Goal: Transaction & Acquisition: Purchase product/service

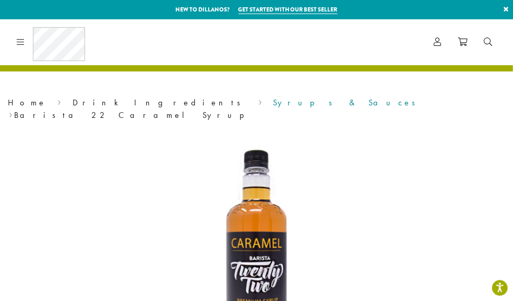
click at [274, 107] on link "Syrups & Sauces" at bounding box center [348, 102] width 149 height 11
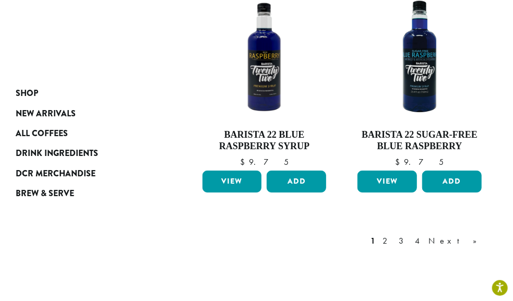
scroll to position [1459, 0]
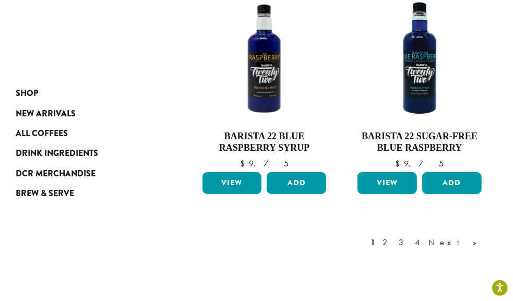
click at [476, 237] on link "Next »" at bounding box center [457, 243] width 60 height 13
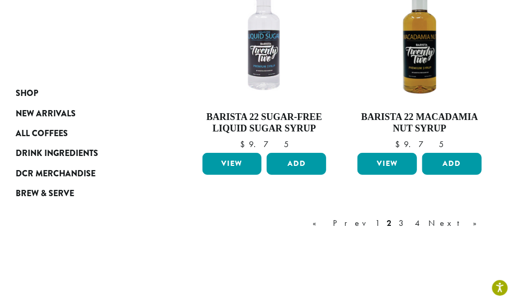
scroll to position [1460, 0]
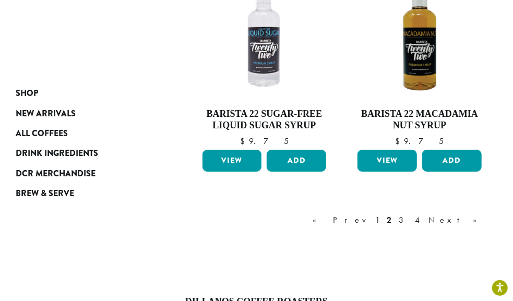
click at [486, 214] on link "Next »" at bounding box center [457, 220] width 60 height 13
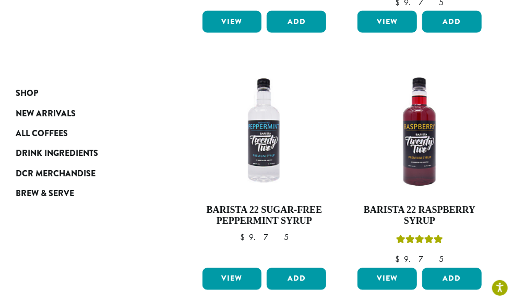
scroll to position [642, 0]
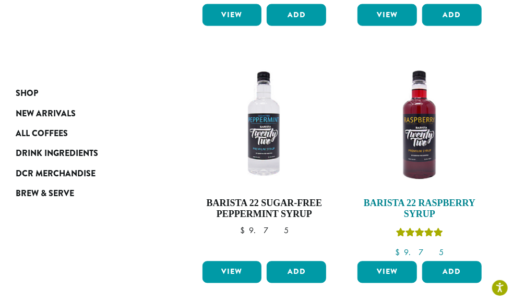
click at [454, 198] on h4 "Barista 22 Raspberry Syrup" at bounding box center [419, 209] width 129 height 22
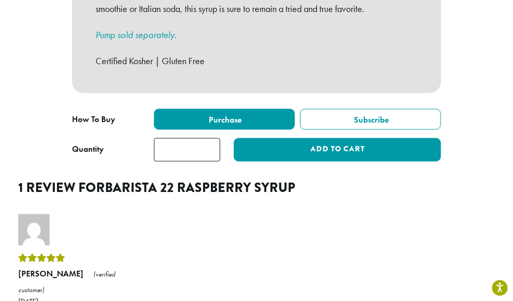
scroll to position [662, 0]
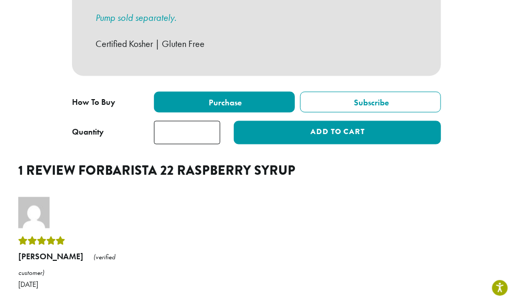
click at [187, 124] on input "*" at bounding box center [187, 132] width 66 height 23
type input "*"
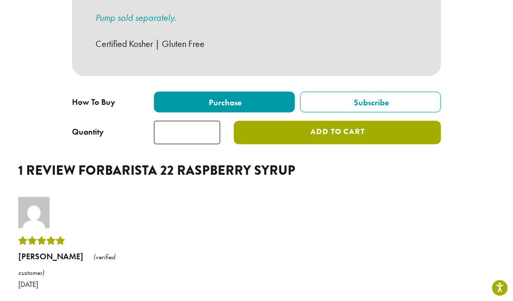
click at [353, 125] on button "Add to cart" at bounding box center [337, 132] width 207 height 23
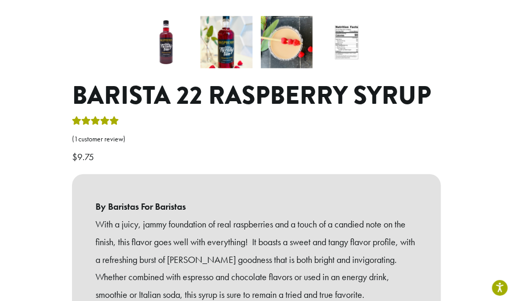
scroll to position [256, 0]
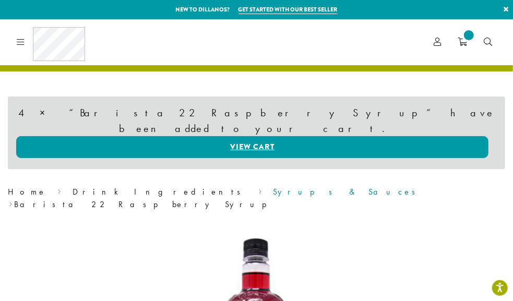
click at [274, 186] on link "Syrups & Sauces" at bounding box center [348, 191] width 149 height 11
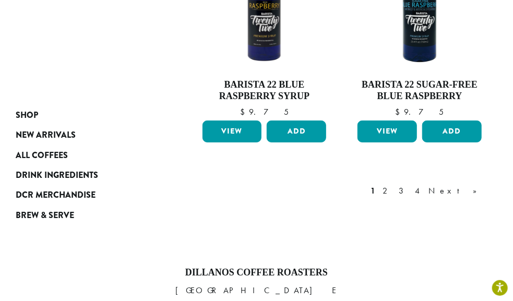
scroll to position [1511, 0]
click at [410, 185] on link "3" at bounding box center [403, 191] width 13 height 13
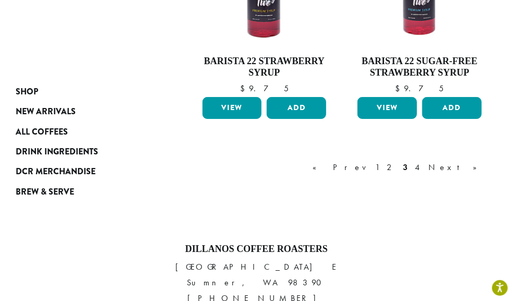
scroll to position [1513, 0]
click at [484, 161] on link "Next »" at bounding box center [457, 167] width 60 height 13
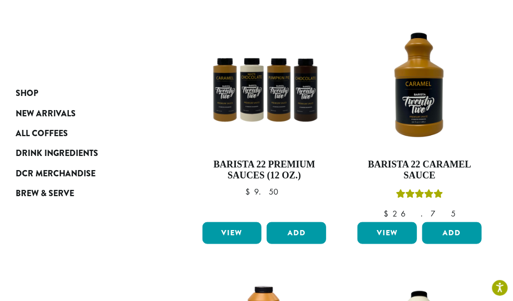
scroll to position [442, 0]
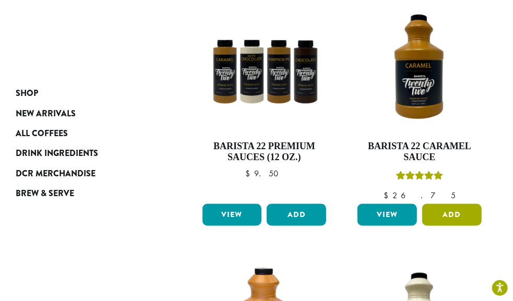
click at [464, 204] on button "Add" at bounding box center [452, 215] width 60 height 22
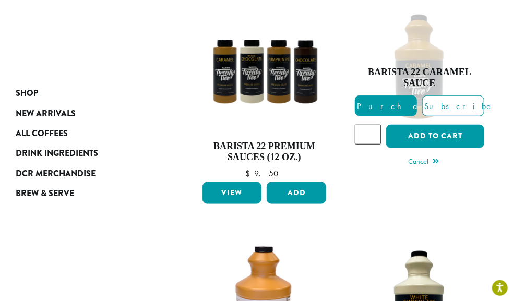
click at [366, 125] on input "*" at bounding box center [368, 135] width 26 height 20
type input "*"
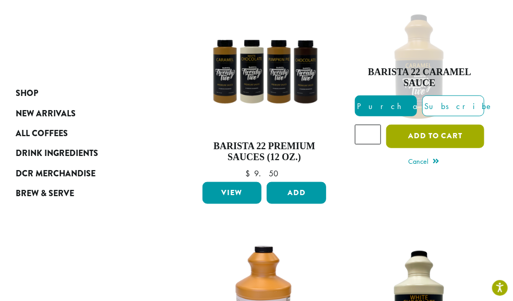
click at [437, 125] on button "Add to cart" at bounding box center [435, 136] width 98 height 23
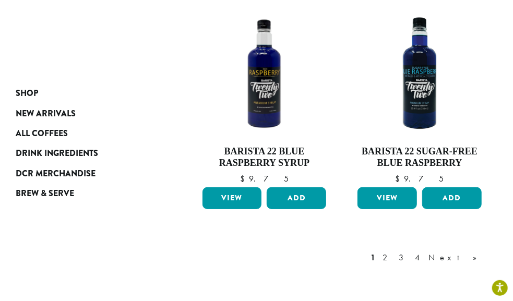
scroll to position [1550, 0]
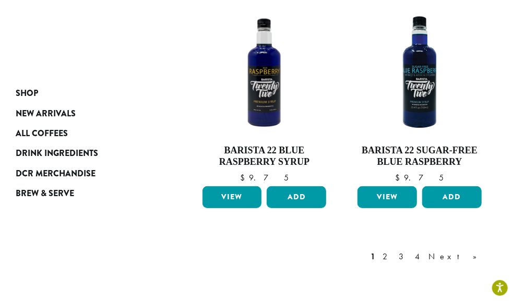
click at [423, 251] on link "4" at bounding box center [418, 257] width 10 height 13
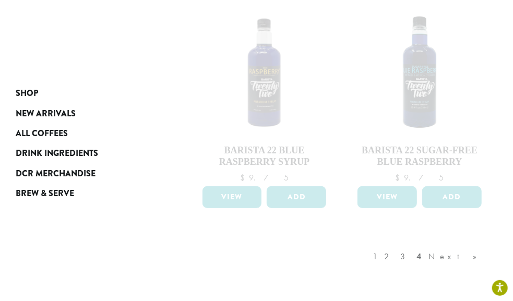
scroll to position [1477, 0]
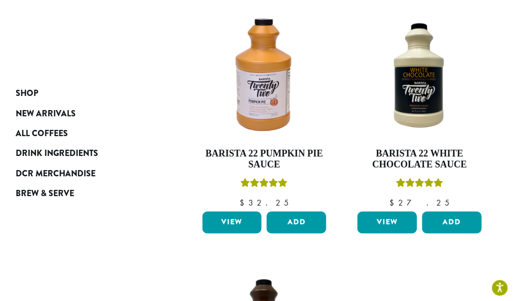
scroll to position [692, 0]
click at [300, 212] on button "Add" at bounding box center [297, 223] width 60 height 22
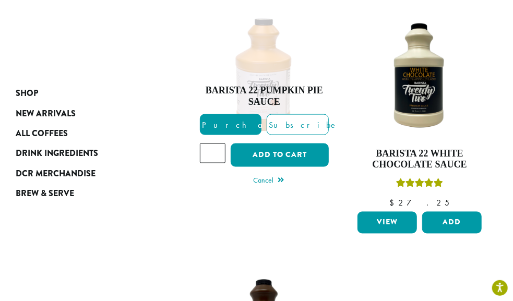
click at [209, 144] on input "*" at bounding box center [213, 154] width 26 height 20
type input "*"
click at [288, 144] on button "Add to cart" at bounding box center [280, 155] width 98 height 23
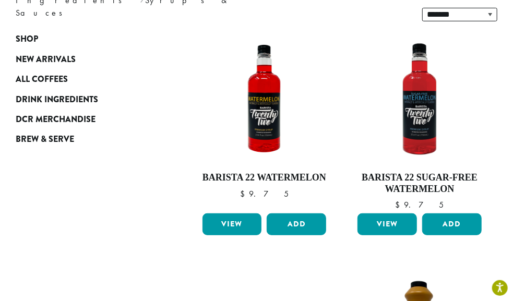
scroll to position [0, 0]
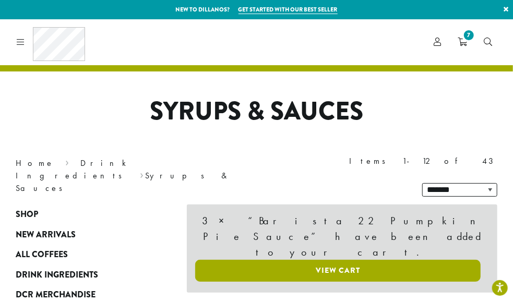
click at [353, 260] on link "View cart" at bounding box center [338, 271] width 286 height 22
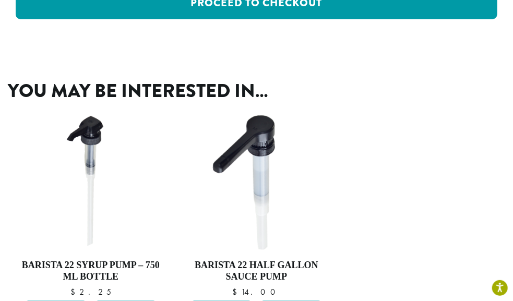
scroll to position [484, 0]
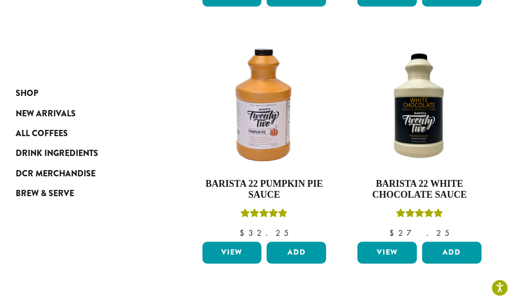
scroll to position [656, 0]
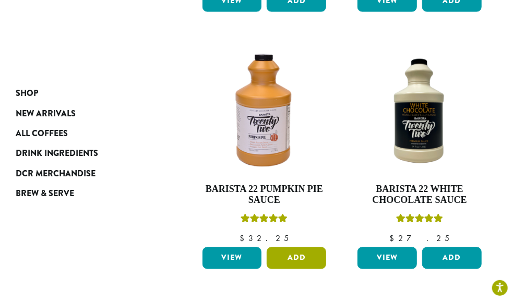
click at [293, 248] on button "Add" at bounding box center [297, 259] width 60 height 22
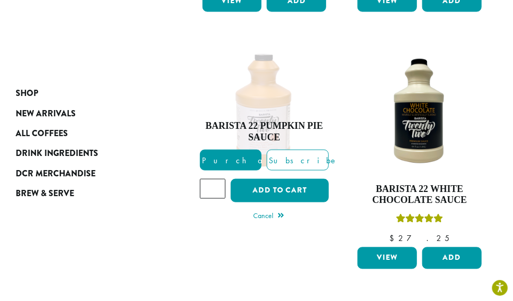
click at [210, 179] on input "*" at bounding box center [213, 189] width 26 height 20
type input "*"
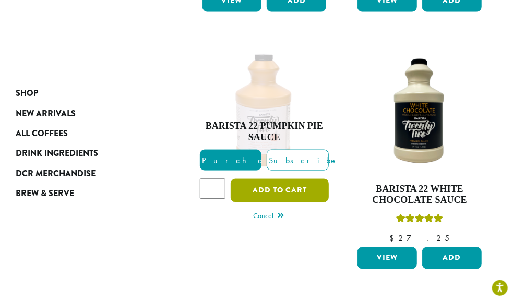
click at [300, 179] on button "Add to cart" at bounding box center [280, 190] width 98 height 23
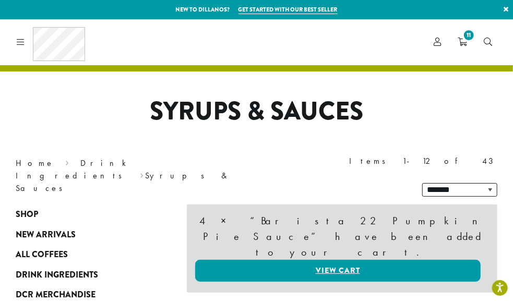
click at [468, 41] on span "11" at bounding box center [469, 35] width 14 height 14
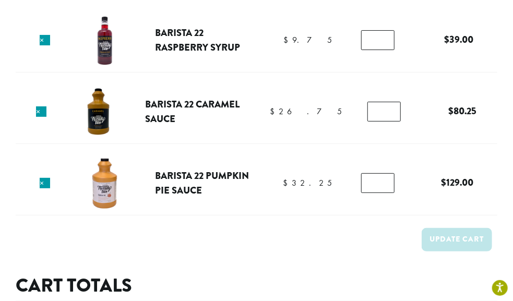
scroll to position [85, 0]
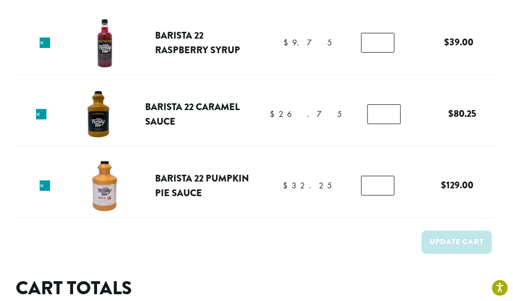
click at [374, 188] on input "*" at bounding box center [377, 186] width 33 height 20
type input "*"
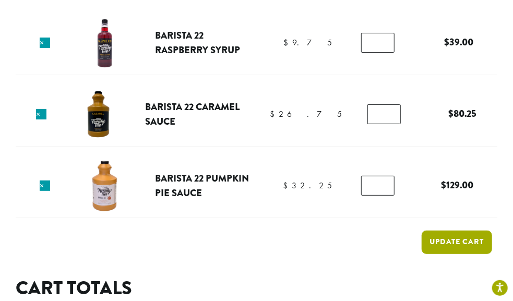
click at [449, 243] on button "Update cart" at bounding box center [457, 242] width 70 height 23
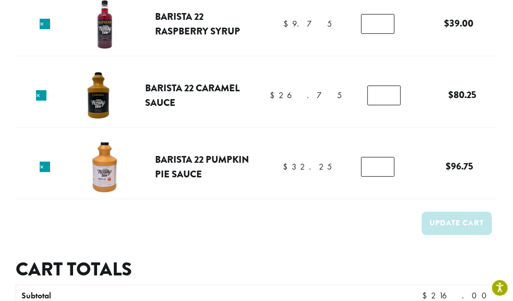
scroll to position [152, 0]
